Goal: Information Seeking & Learning: Learn about a topic

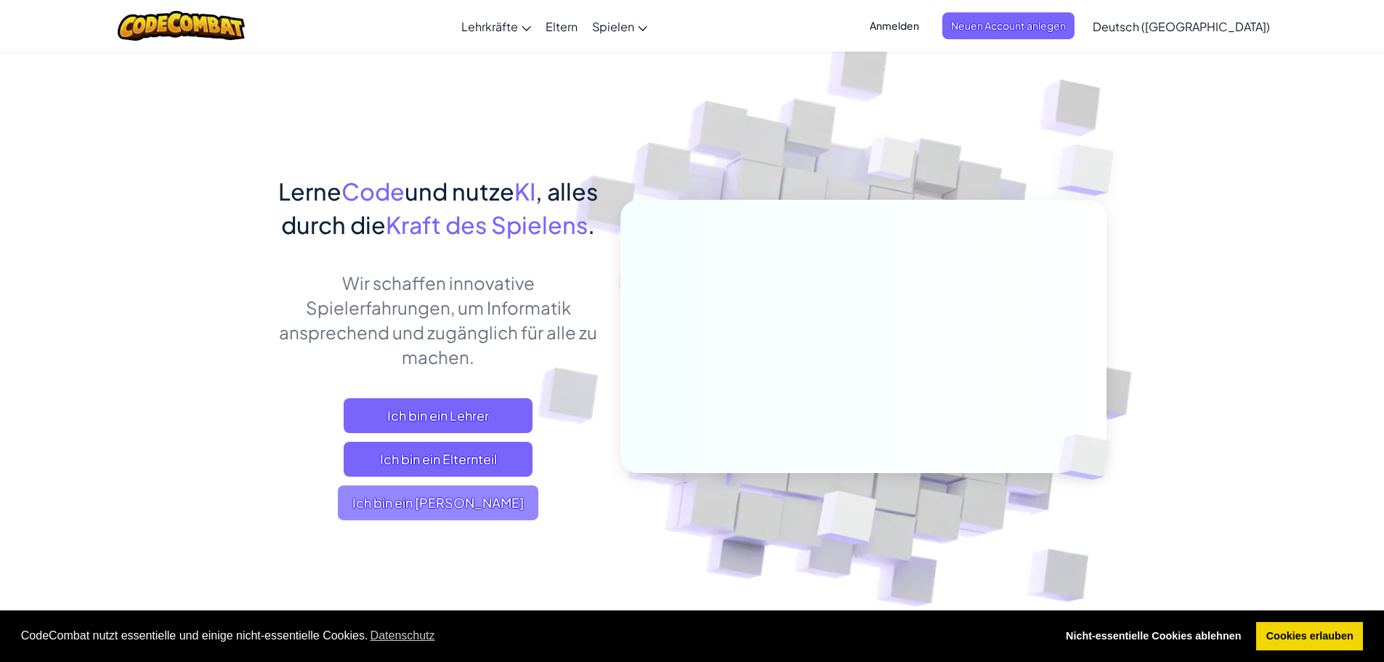
click at [483, 520] on span "Ich bin ein [PERSON_NAME]" at bounding box center [438, 502] width 201 height 35
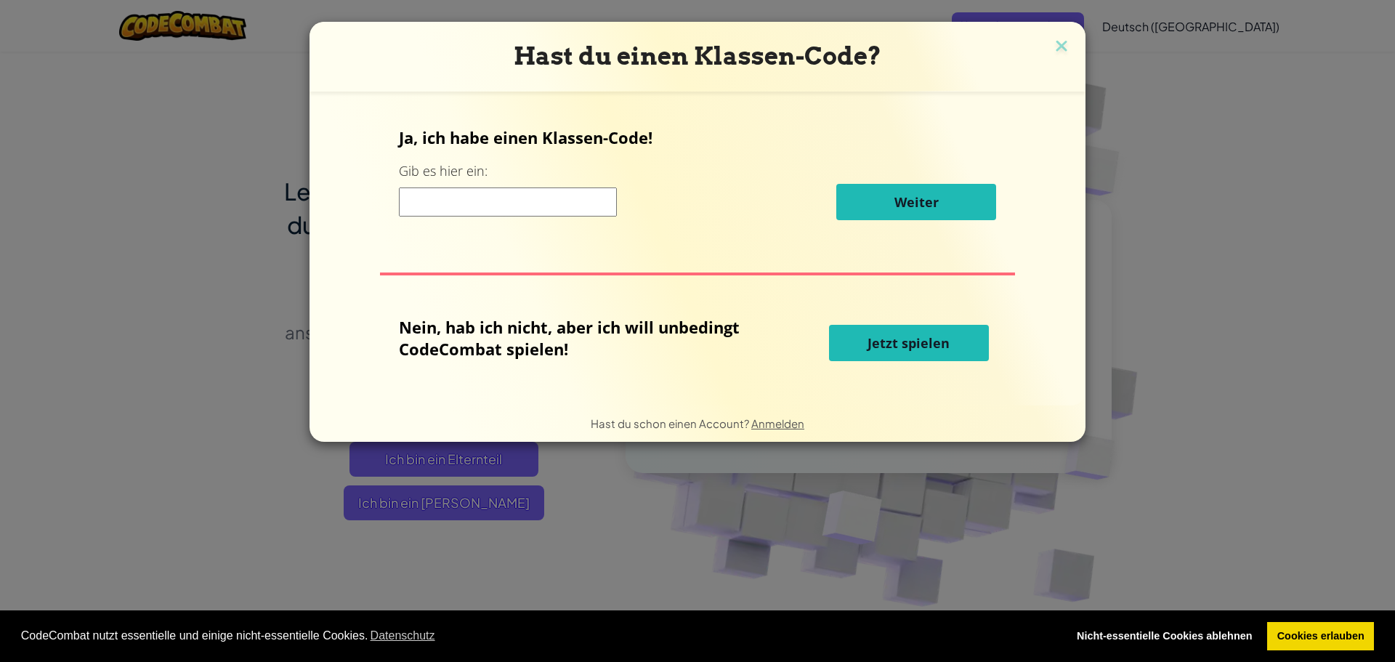
click at [862, 325] on button "Jetzt spielen" at bounding box center [909, 343] width 160 height 36
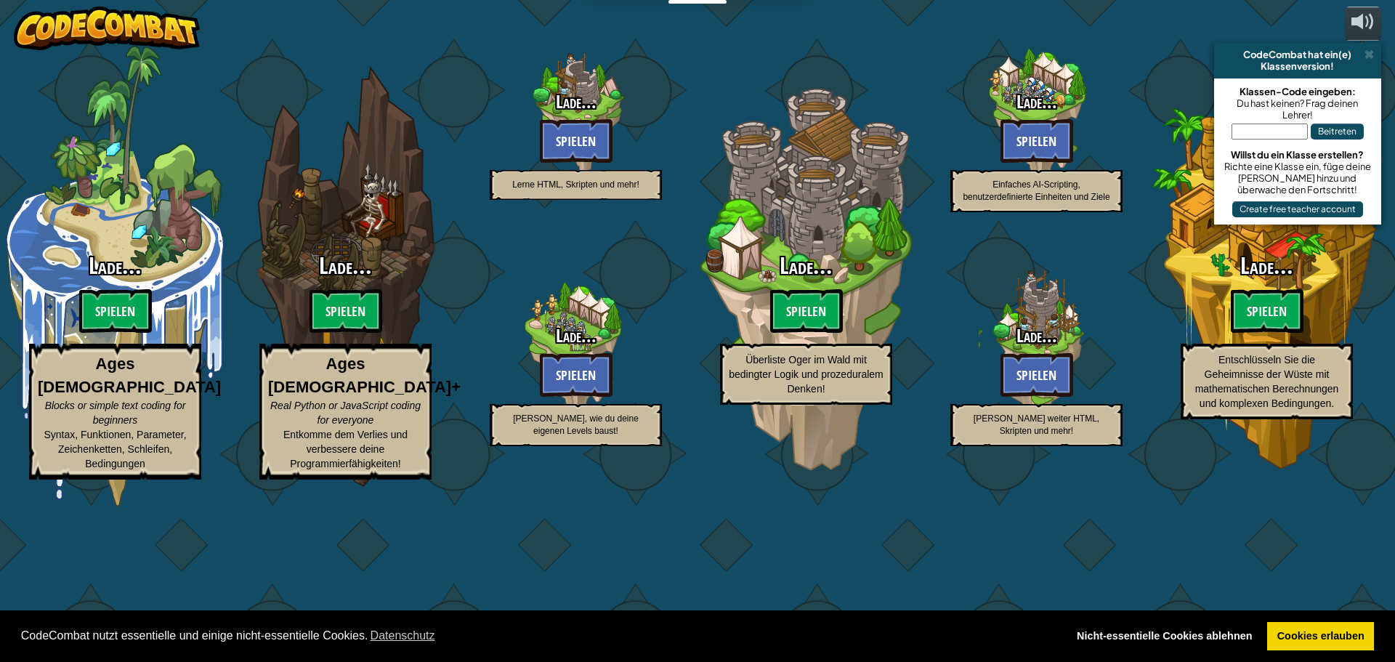
select select "de-DE"
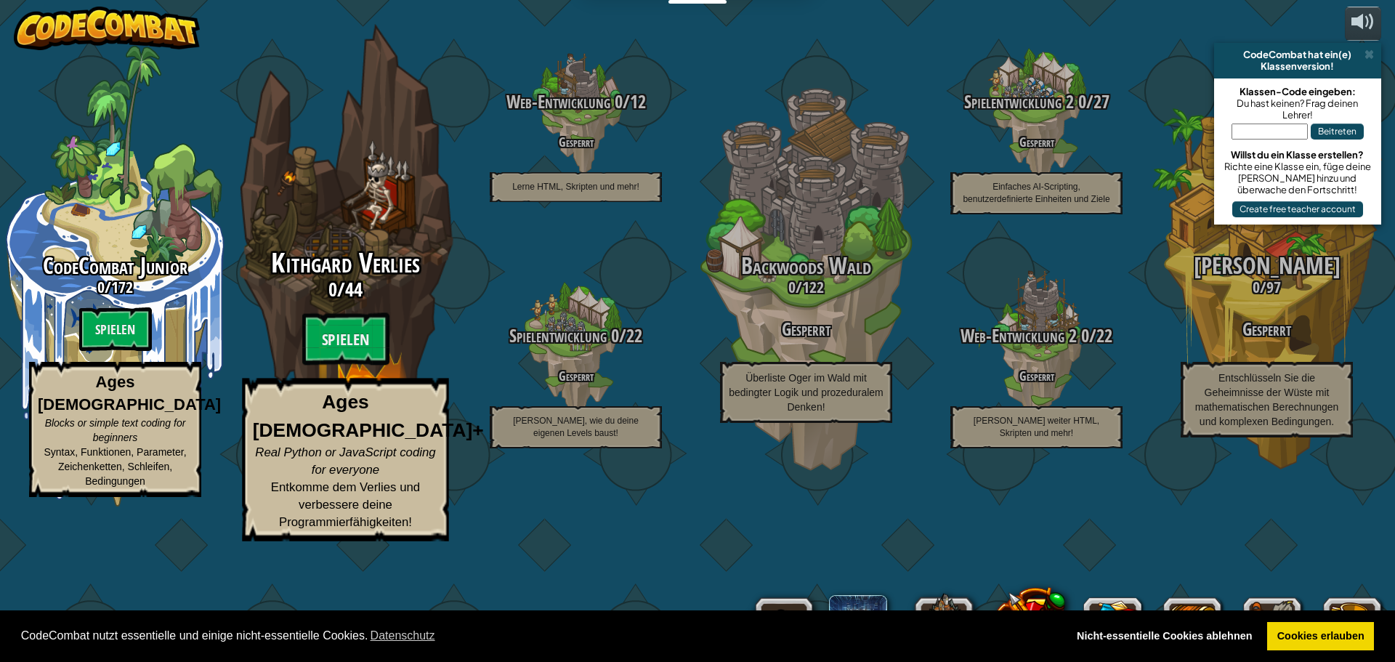
drag, startPoint x: 137, startPoint y: 418, endPoint x: 248, endPoint y: 370, distance: 120.1
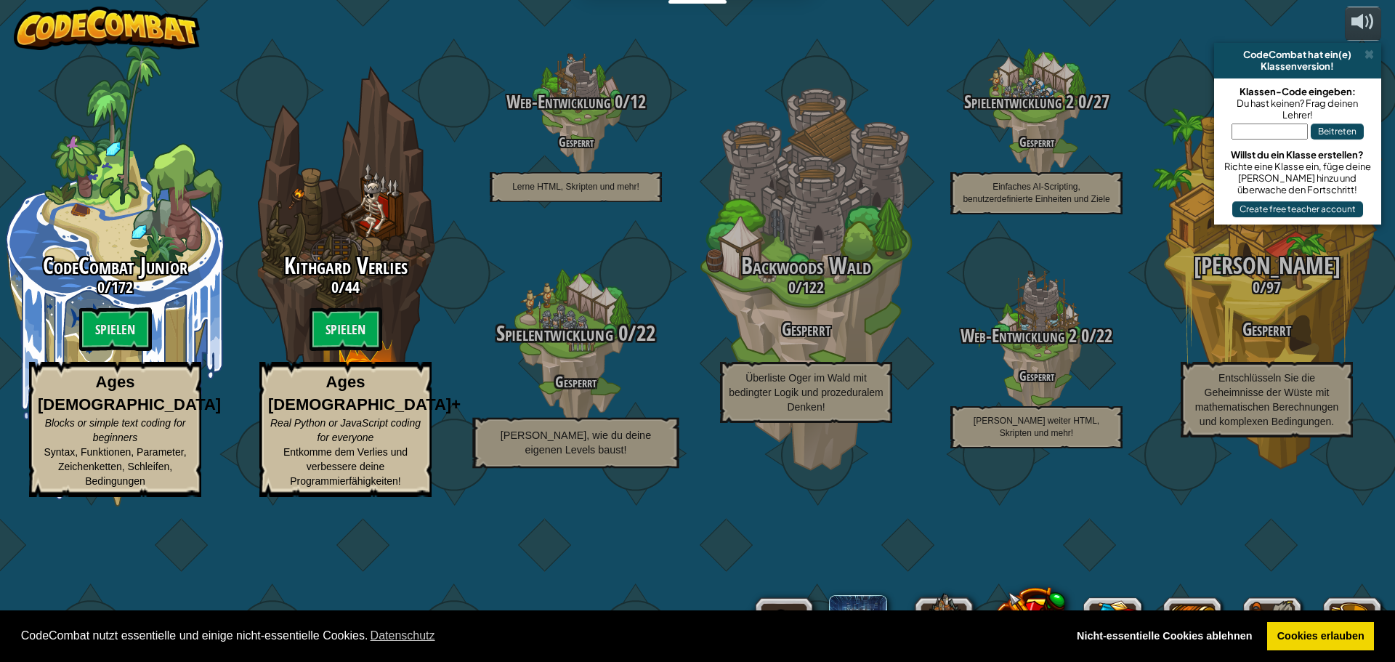
drag, startPoint x: 248, startPoint y: 370, endPoint x: 508, endPoint y: 415, distance: 263.8
click at [508, 344] on h3 "Spielentwicklung 0 / 22" at bounding box center [575, 332] width 276 height 23
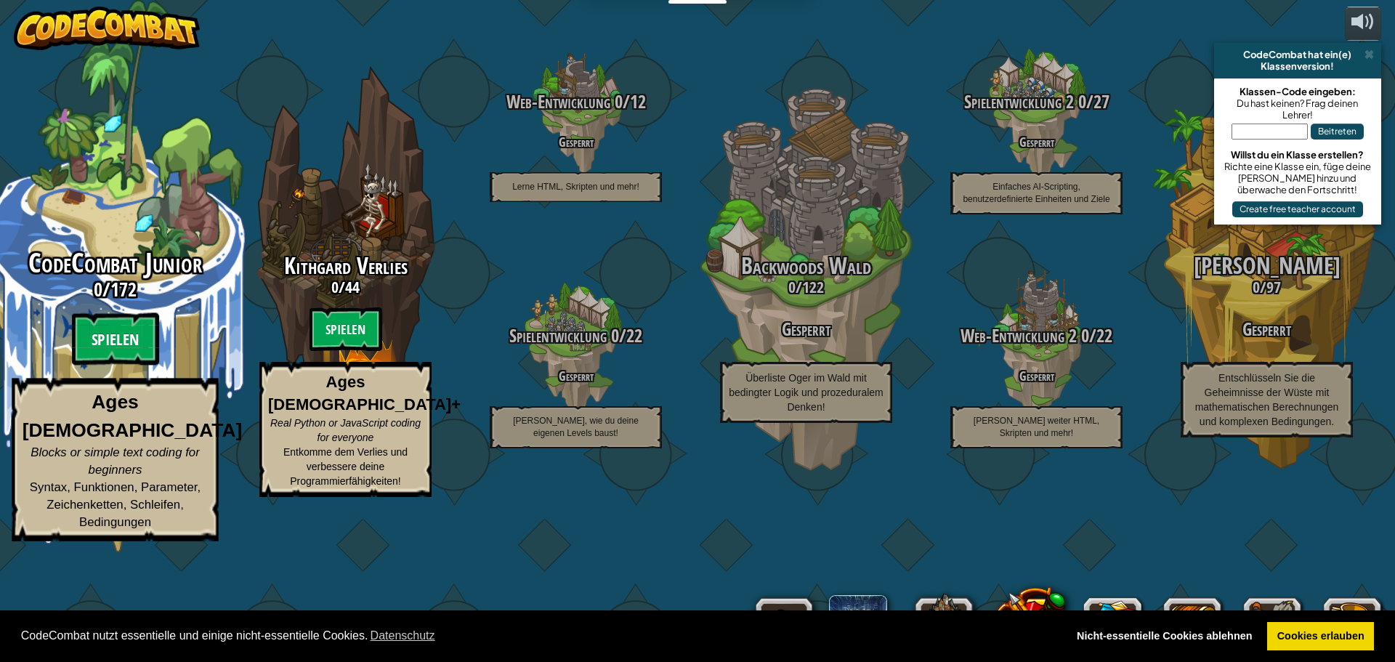
click at [155, 365] on btn "Spielen" at bounding box center [115, 339] width 87 height 52
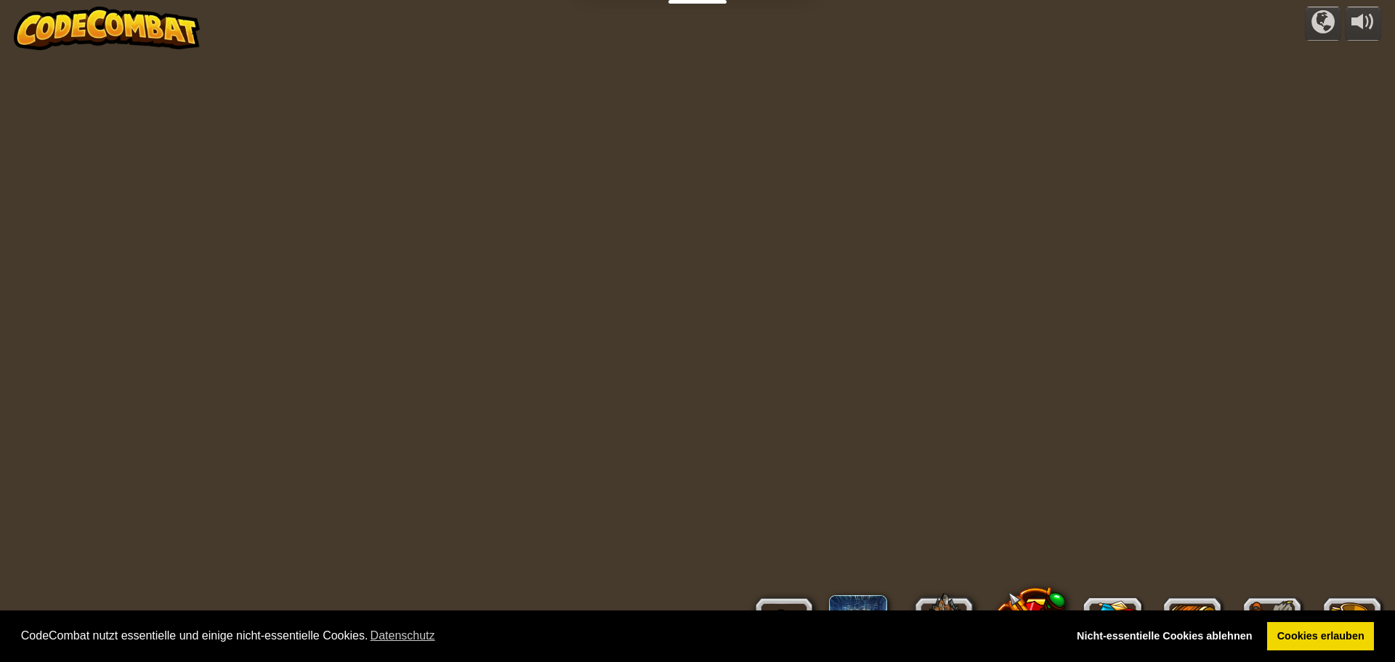
select select "de-DE"
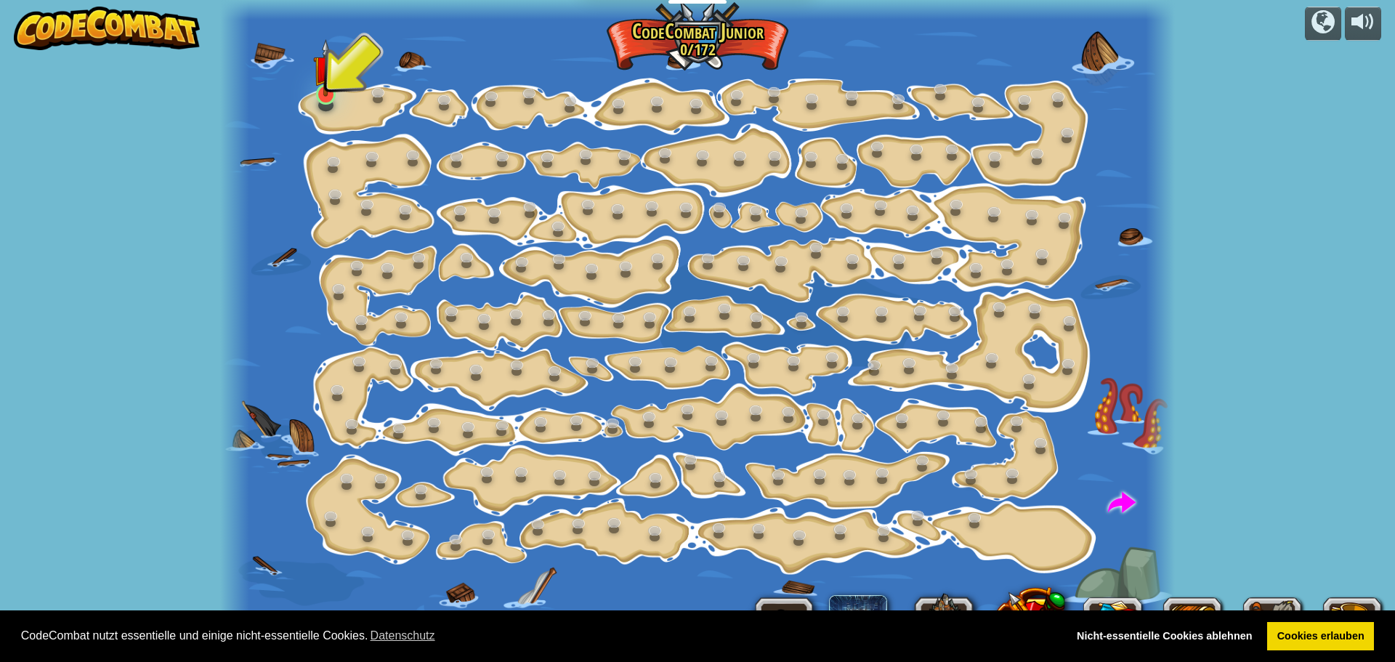
click at [328, 89] on img at bounding box center [325, 67] width 25 height 57
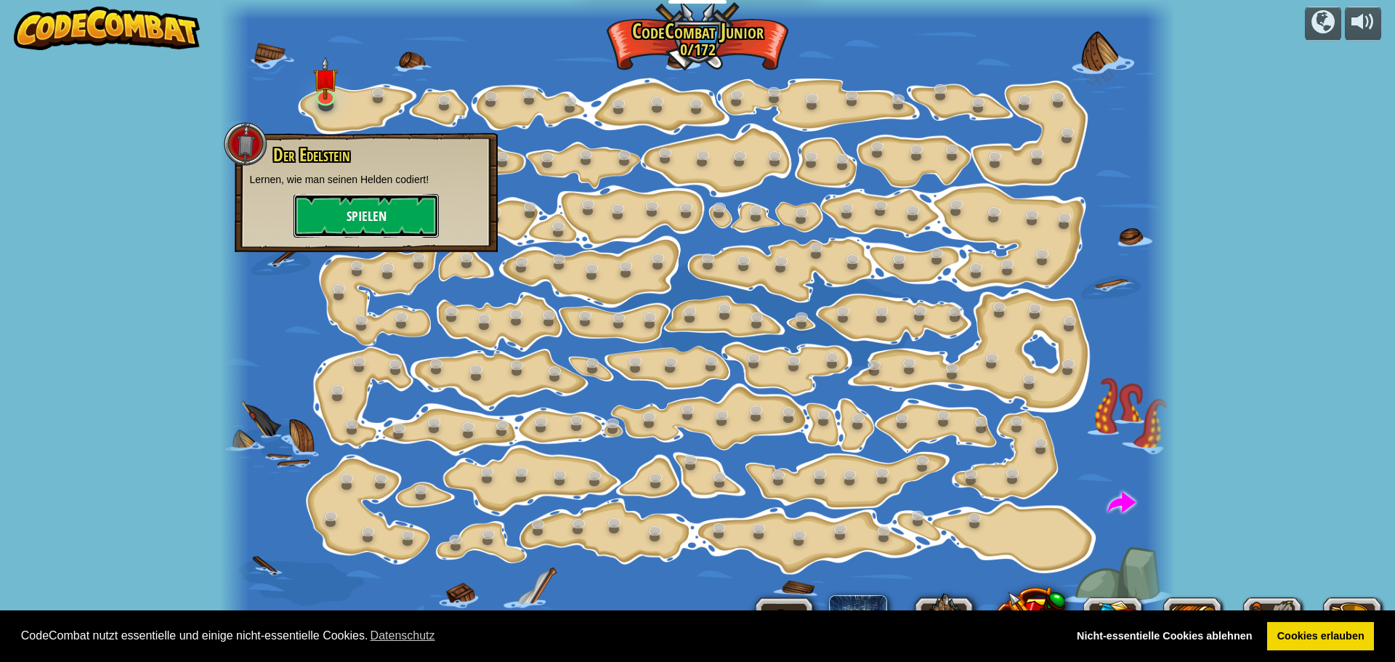
click at [372, 211] on button "Spielen" at bounding box center [365, 216] width 145 height 44
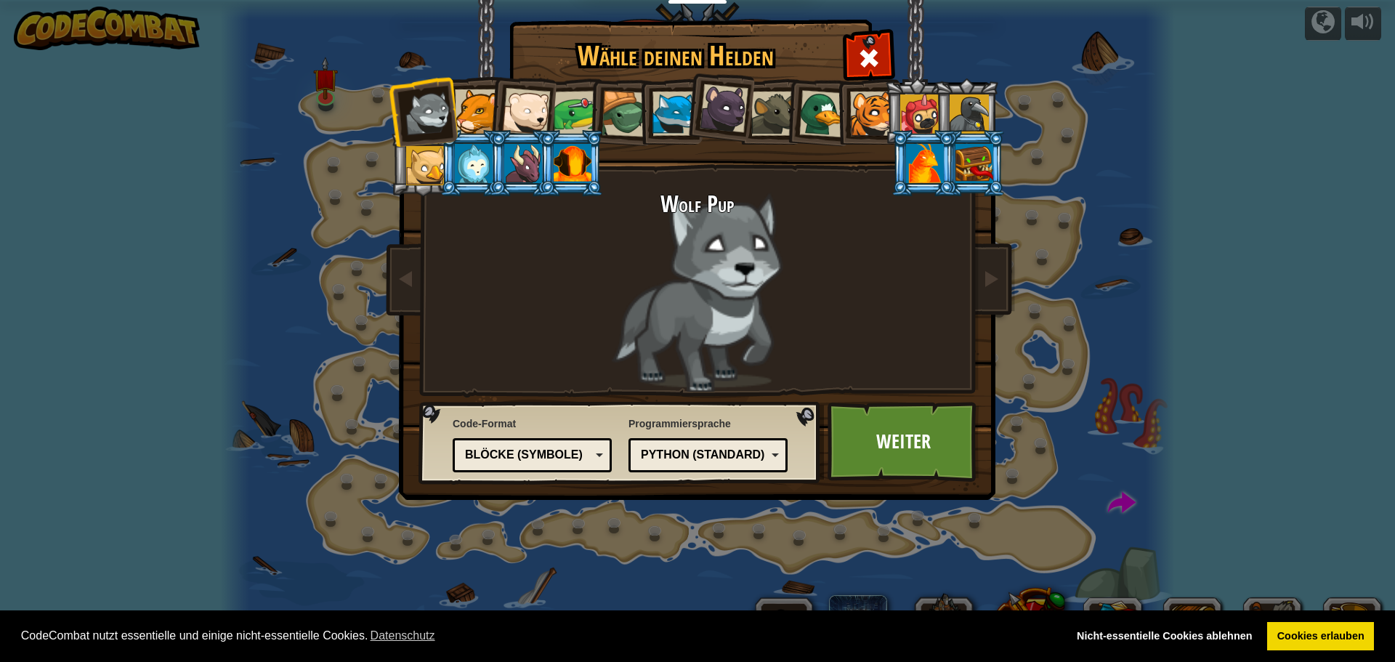
click at [477, 166] on div at bounding box center [474, 163] width 38 height 39
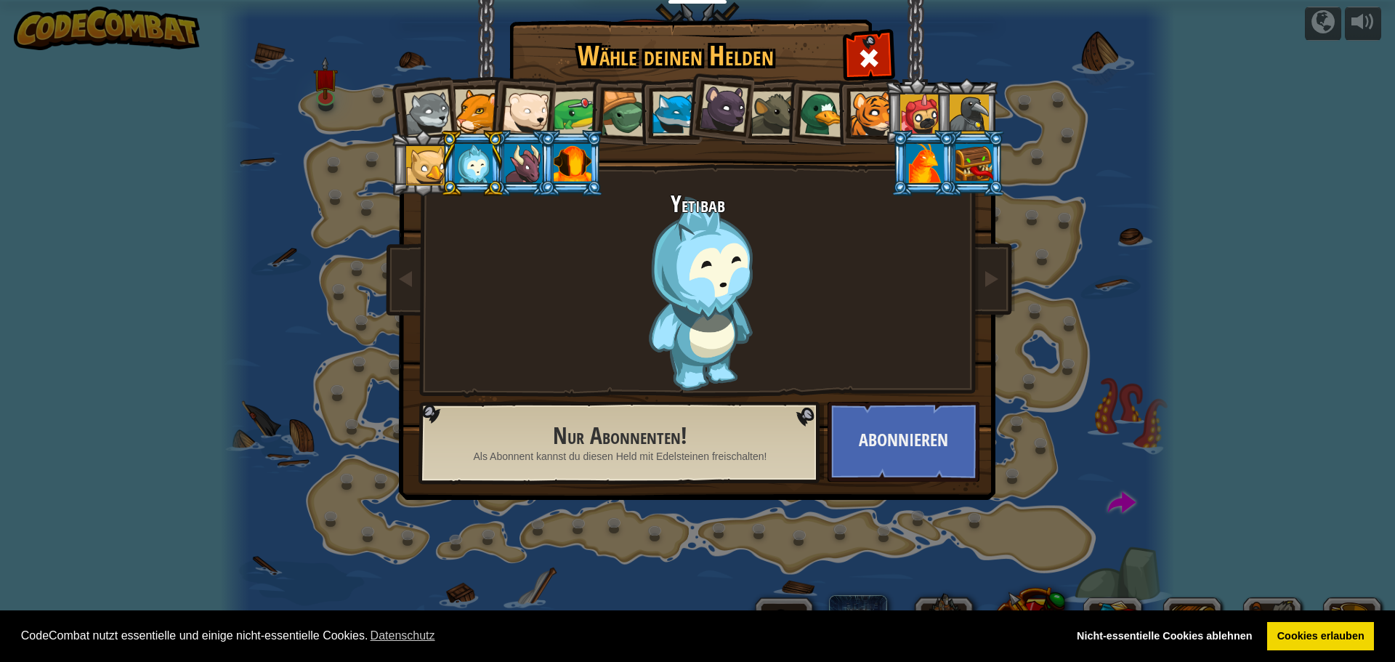
click at [535, 163] on div at bounding box center [523, 163] width 38 height 39
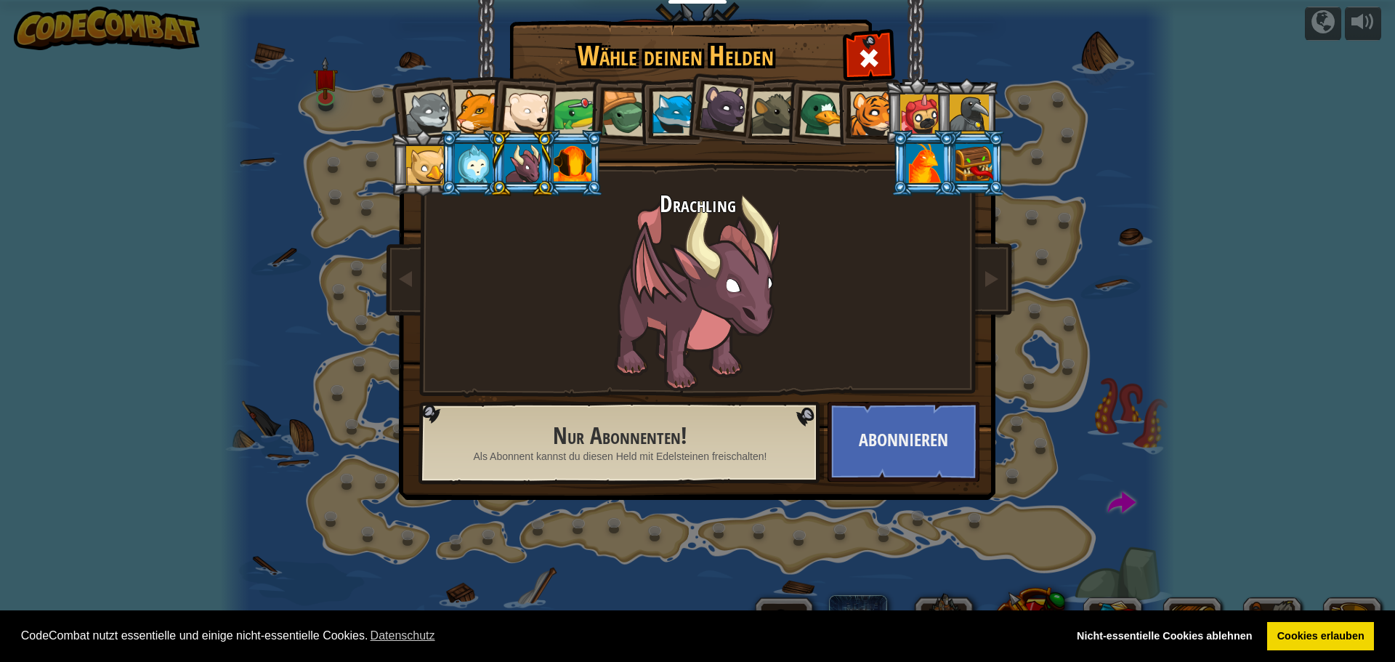
click at [932, 172] on div at bounding box center [925, 163] width 38 height 39
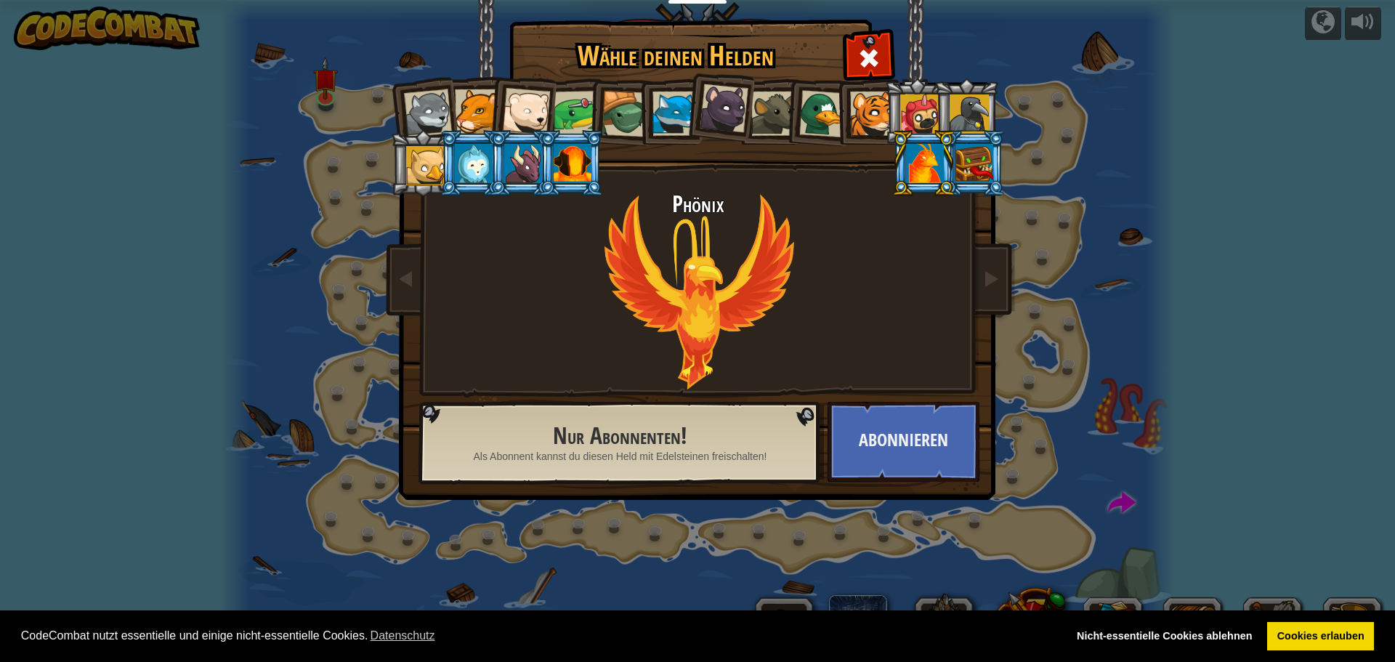
click at [573, 160] on div at bounding box center [573, 163] width 38 height 39
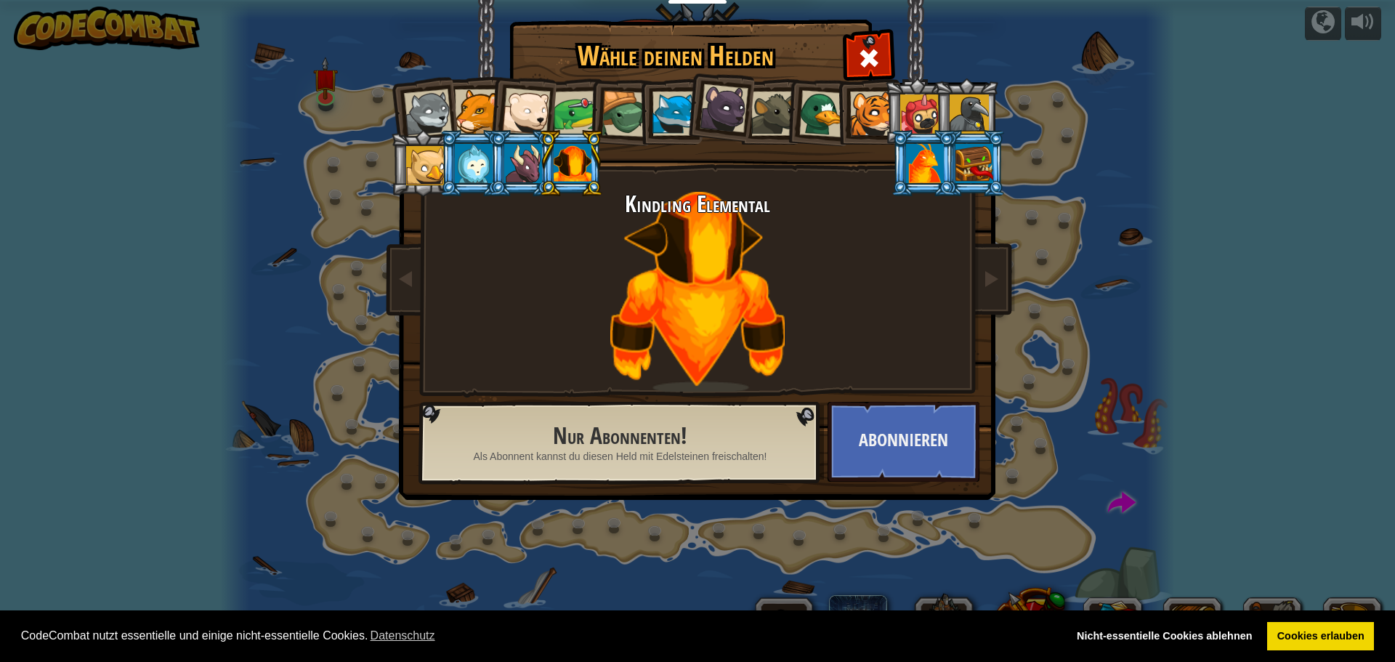
click at [960, 112] on div at bounding box center [968, 113] width 39 height 39
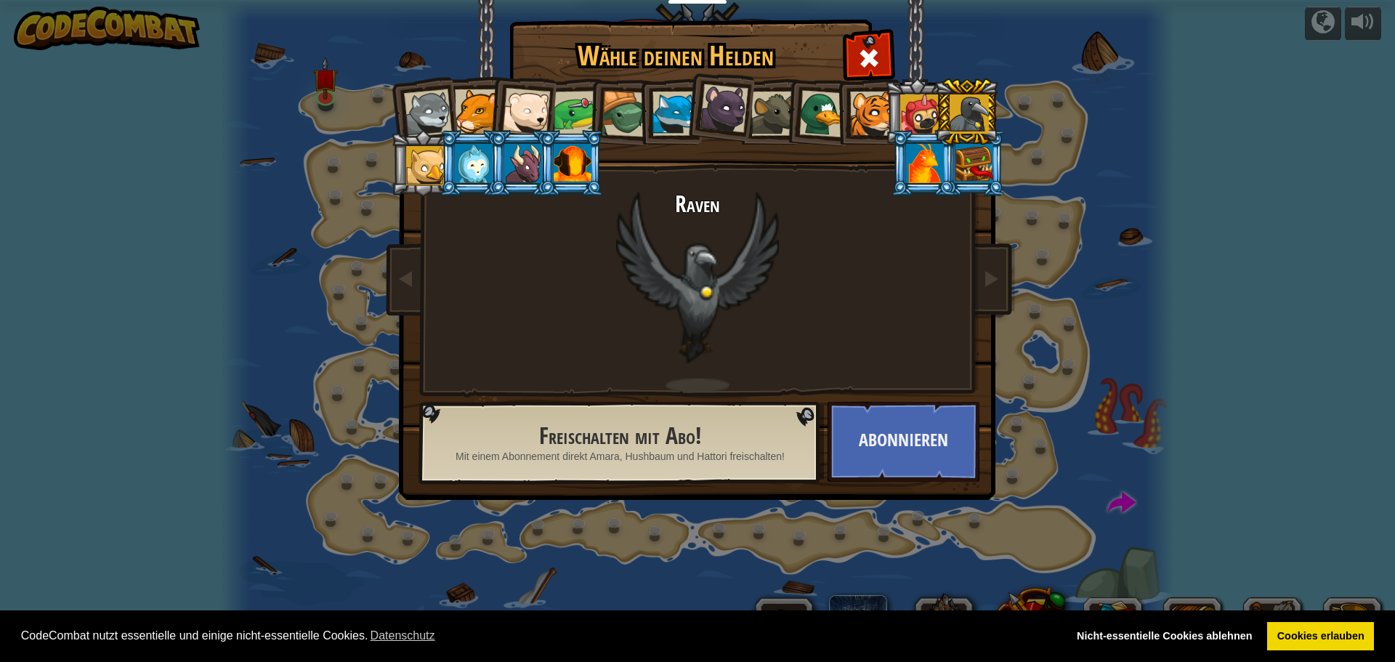
click at [914, 110] on div at bounding box center [919, 113] width 39 height 39
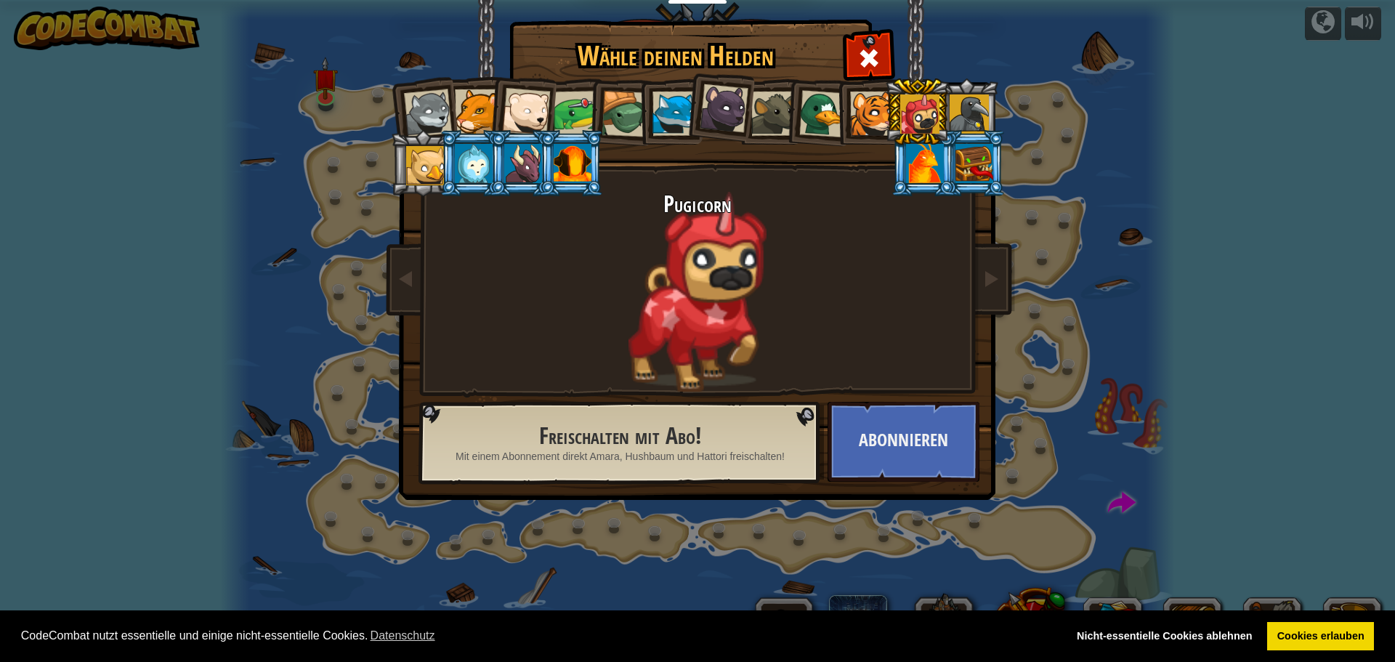
click at [932, 151] on div at bounding box center [925, 163] width 38 height 39
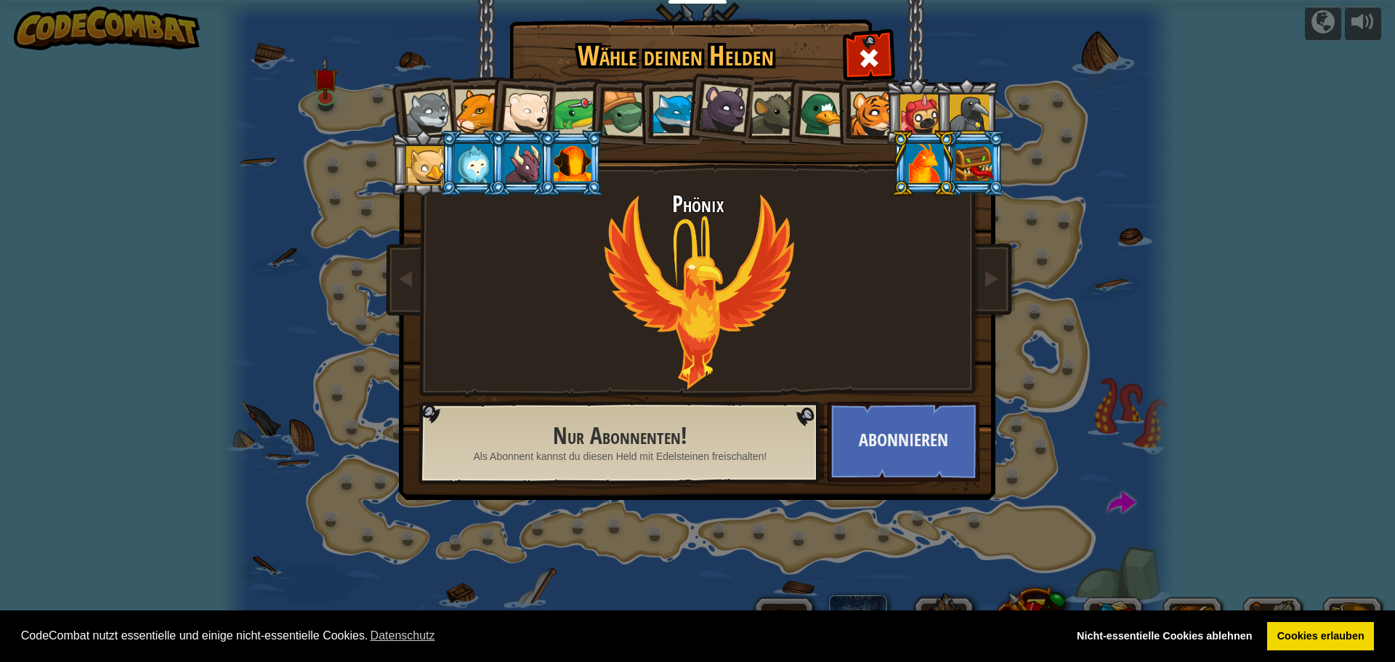
click at [573, 105] on div at bounding box center [576, 113] width 45 height 45
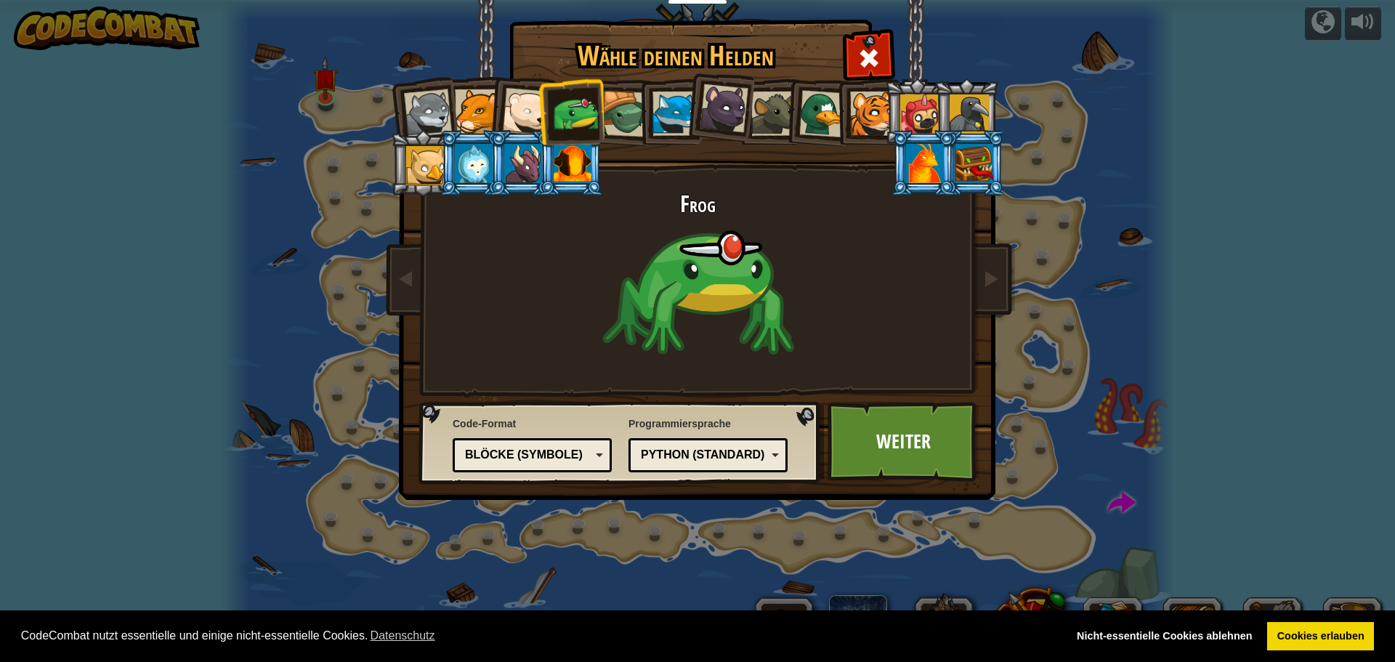
click at [466, 166] on div at bounding box center [474, 163] width 38 height 39
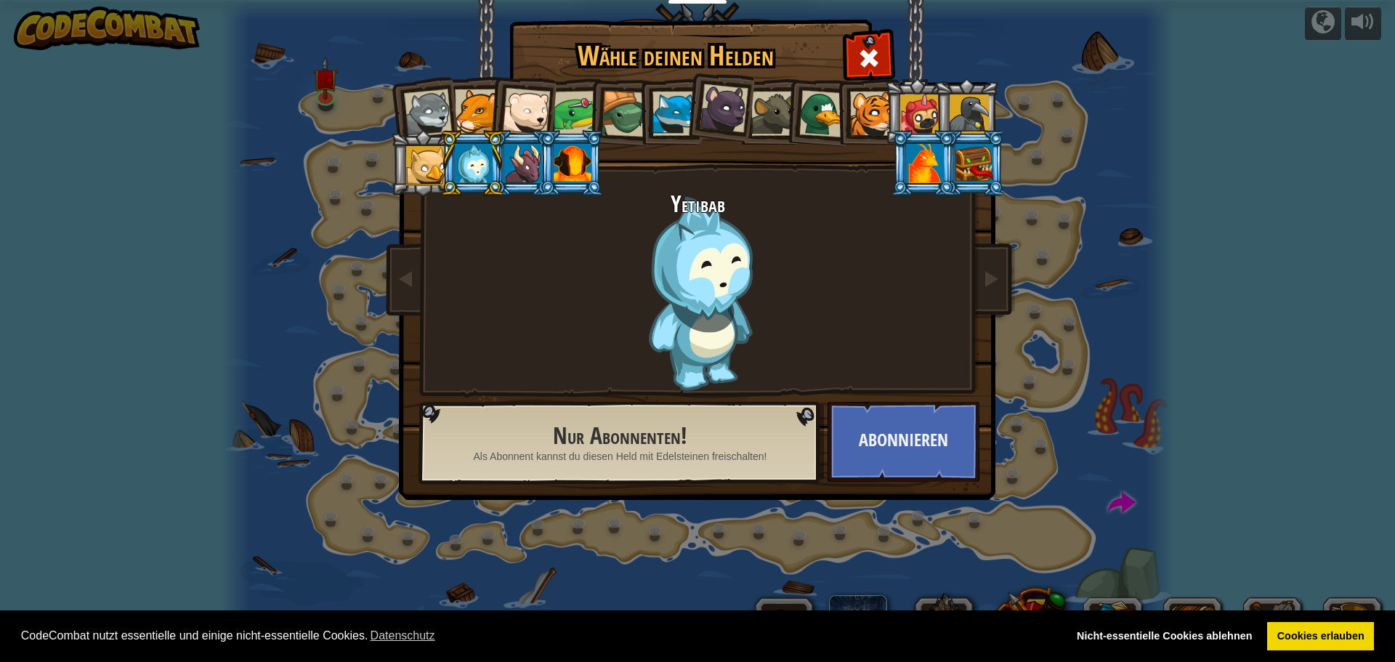
click at [435, 168] on div at bounding box center [425, 165] width 39 height 39
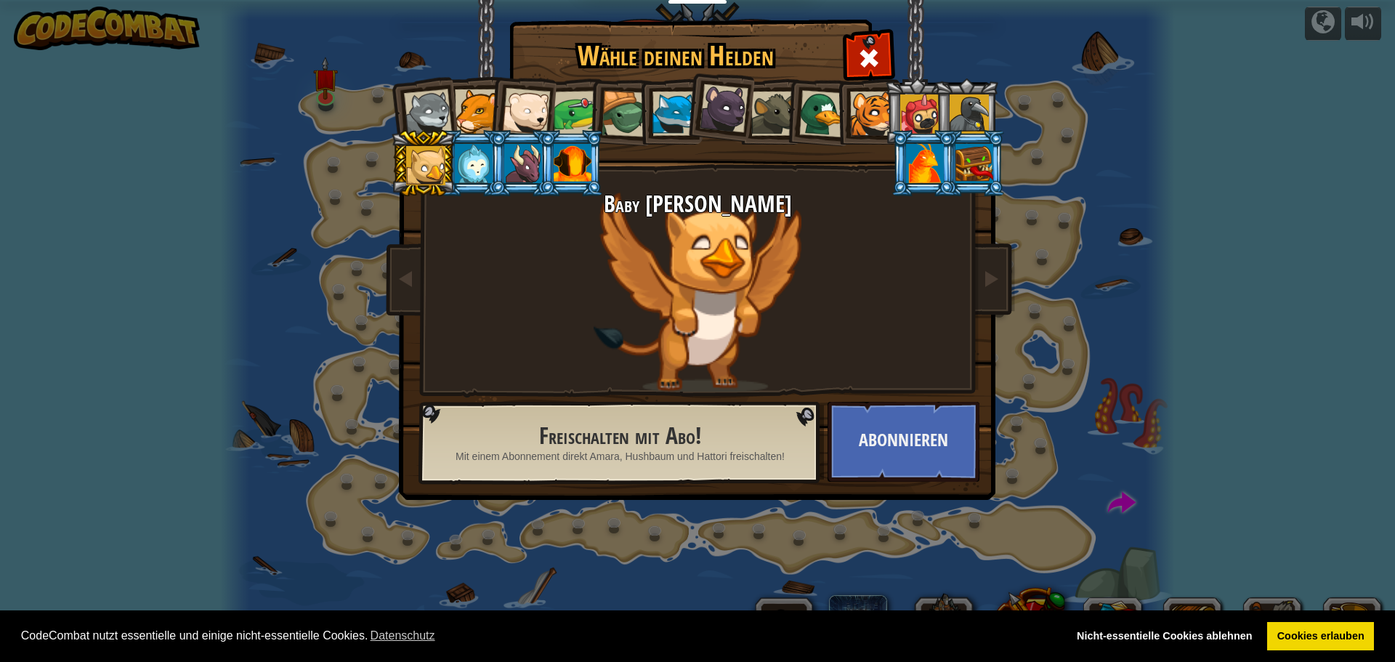
click at [557, 158] on div at bounding box center [573, 163] width 38 height 39
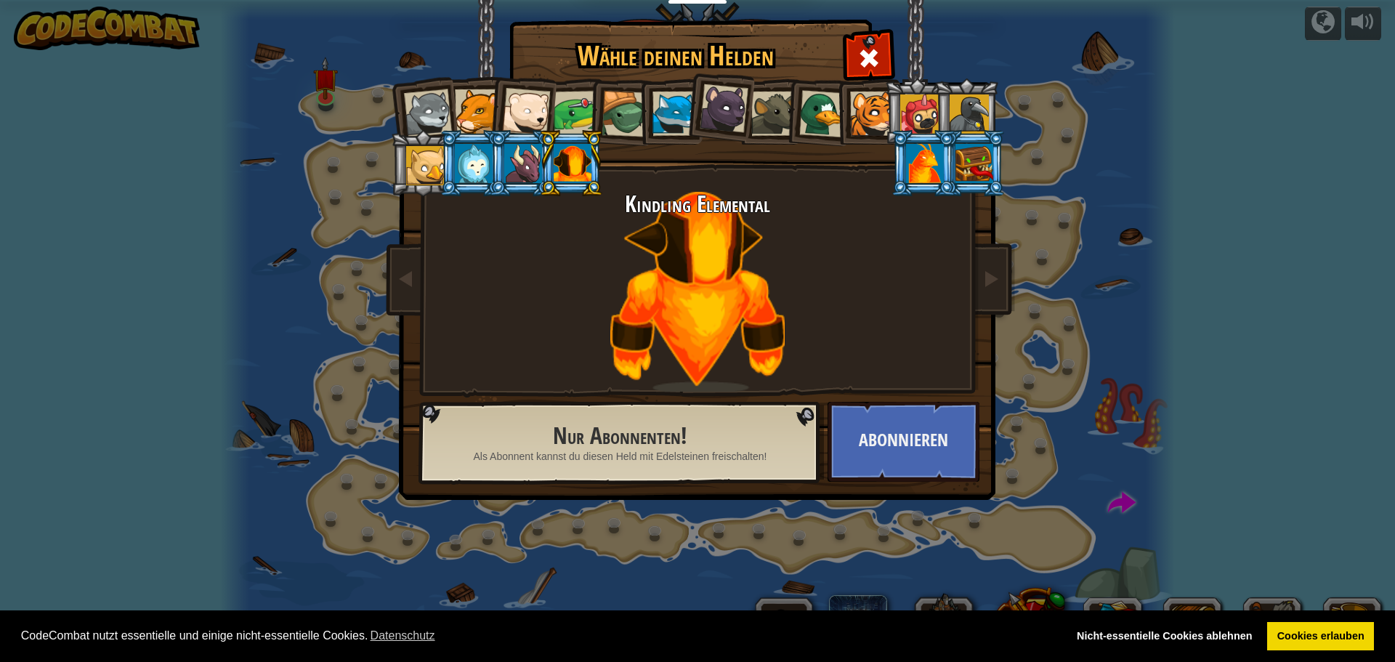
click at [463, 126] on div at bounding box center [477, 111] width 44 height 44
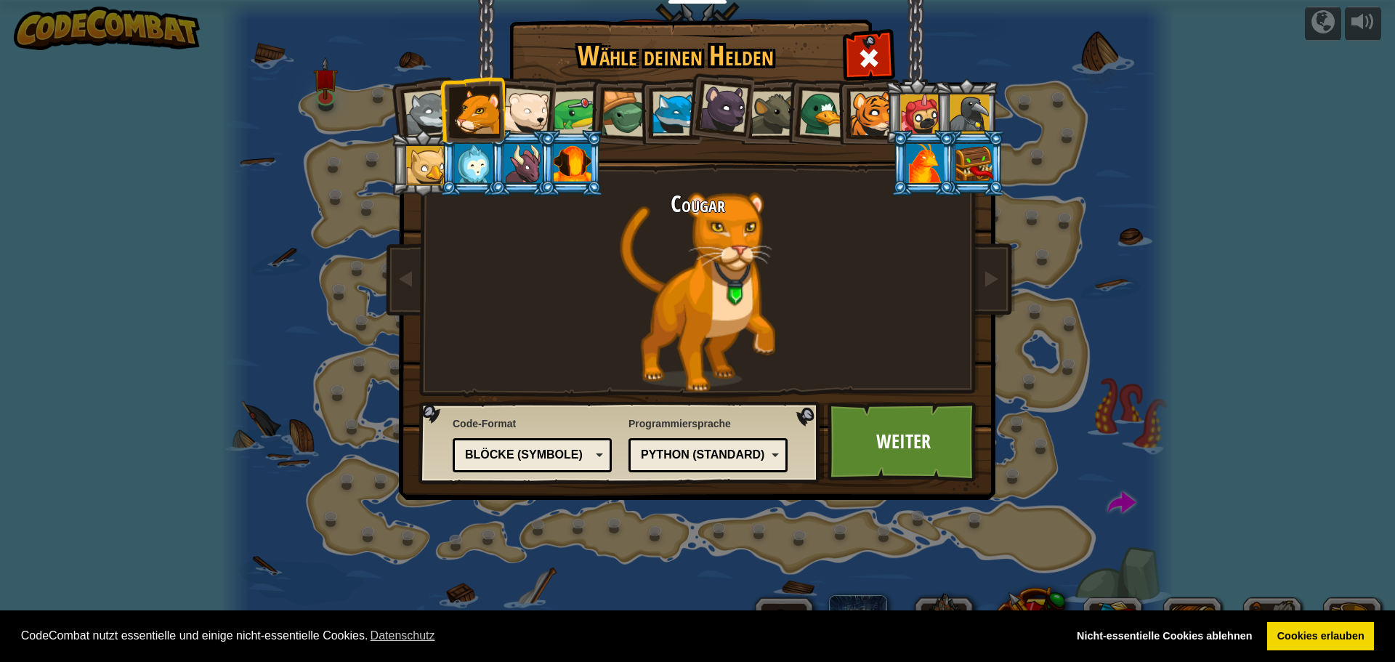
click at [425, 120] on div at bounding box center [428, 113] width 48 height 48
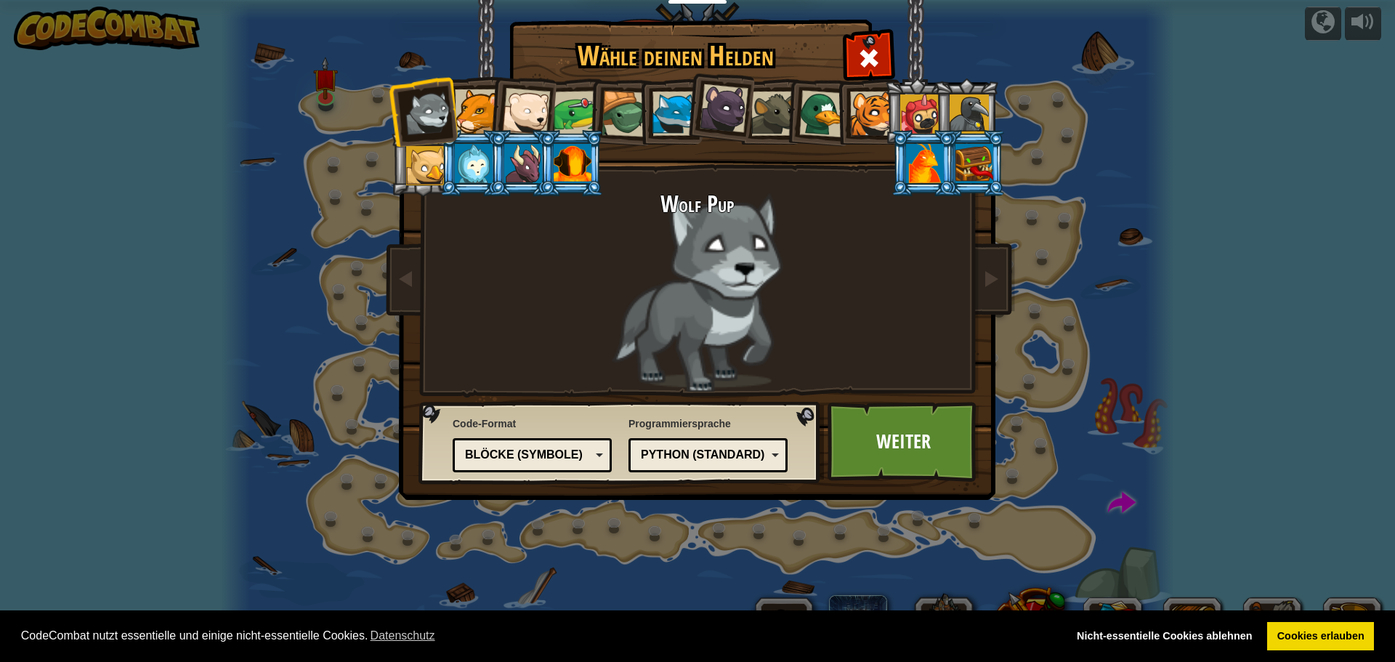
click at [700, 451] on div "Python (Standard)" at bounding box center [704, 455] width 126 height 17
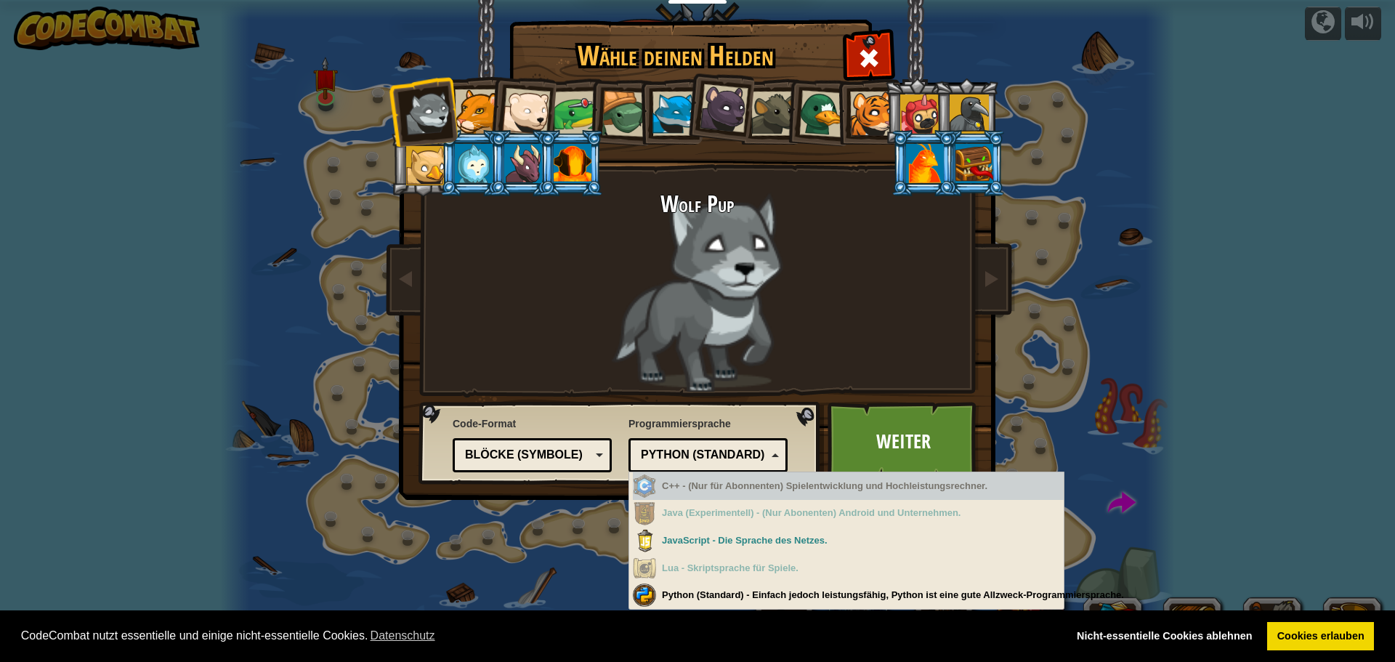
drag, startPoint x: 699, startPoint y: 389, endPoint x: 672, endPoint y: 385, distance: 27.2
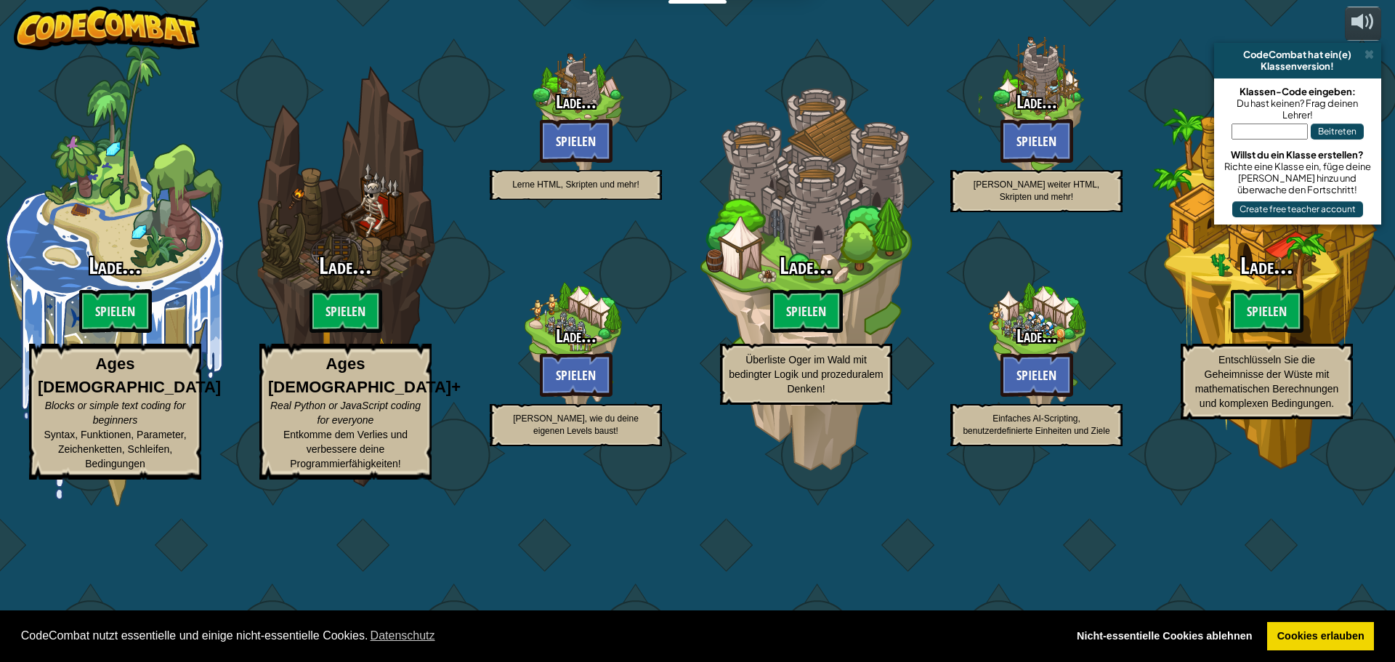
select select "de-DE"
